Goal: Task Accomplishment & Management: Manage account settings

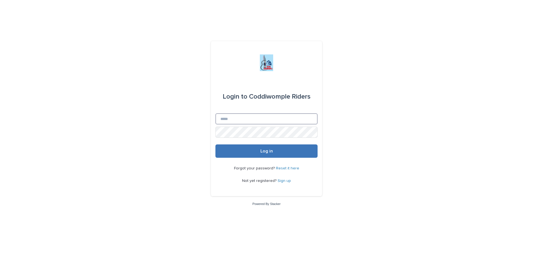
type input "**********"
drag, startPoint x: 266, startPoint y: 151, endPoint x: 283, endPoint y: 143, distance: 18.9
click at [266, 152] on span "Log in" at bounding box center [266, 151] width 12 height 4
